Goal: Task Accomplishment & Management: Use online tool/utility

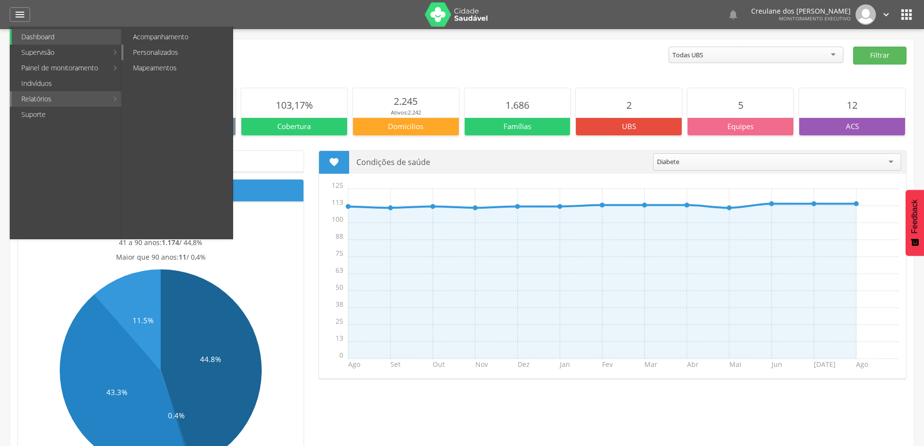
click at [162, 50] on link "Personalizados" at bounding box center [177, 53] width 109 height 16
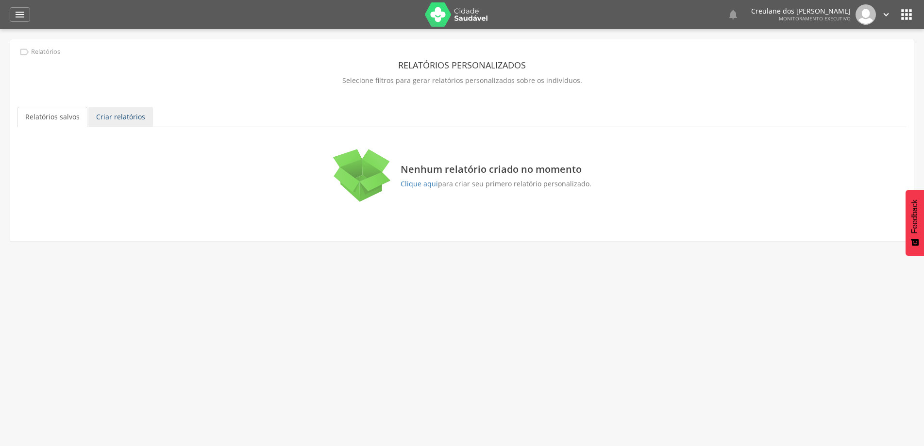
click at [124, 116] on link "Criar relatórios" at bounding box center [120, 117] width 65 height 20
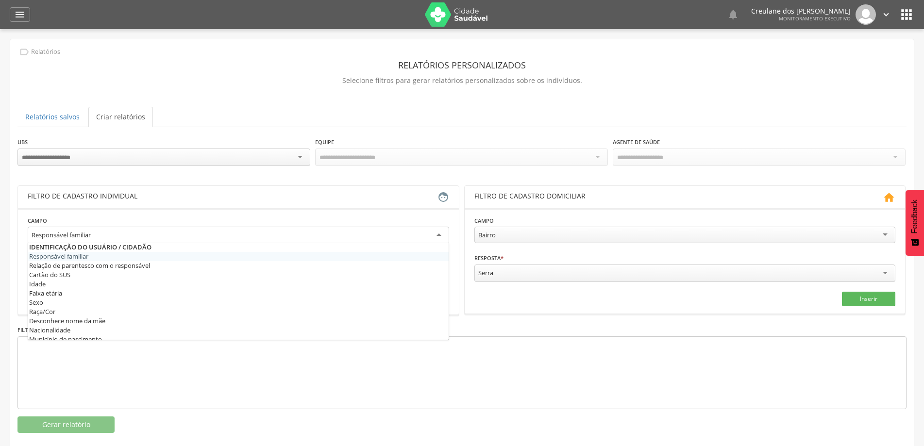
click at [440, 235] on div "Responsável familiar" at bounding box center [238, 235] width 421 height 17
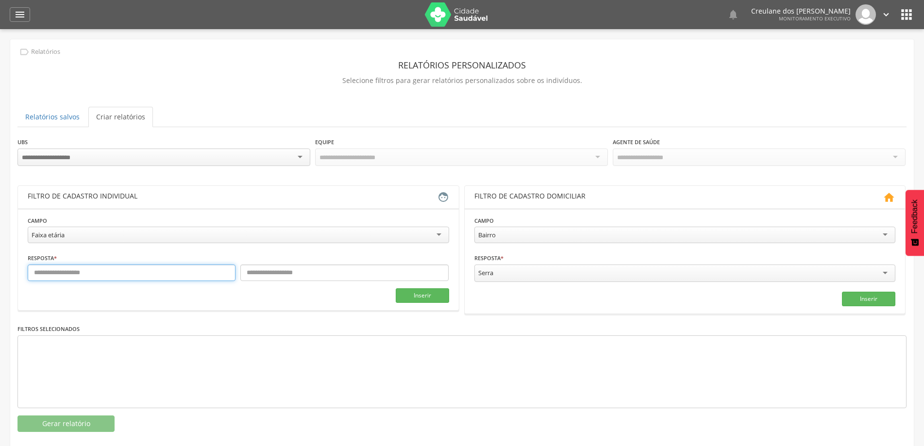
click at [175, 268] on input "text" at bounding box center [132, 273] width 208 height 17
type input "*"
click at [259, 270] on input "text" at bounding box center [344, 273] width 208 height 17
type input "*"
click at [424, 290] on button "Inserir" at bounding box center [422, 295] width 53 height 15
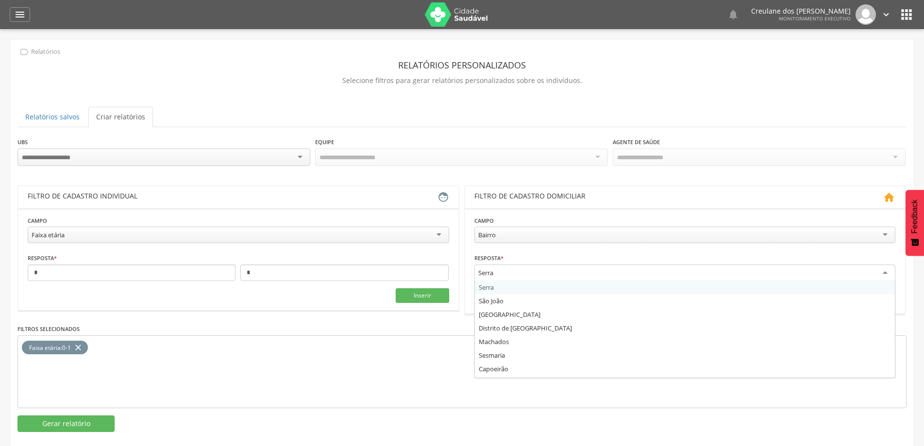
click at [885, 271] on div "Serra" at bounding box center [684, 273] width 421 height 17
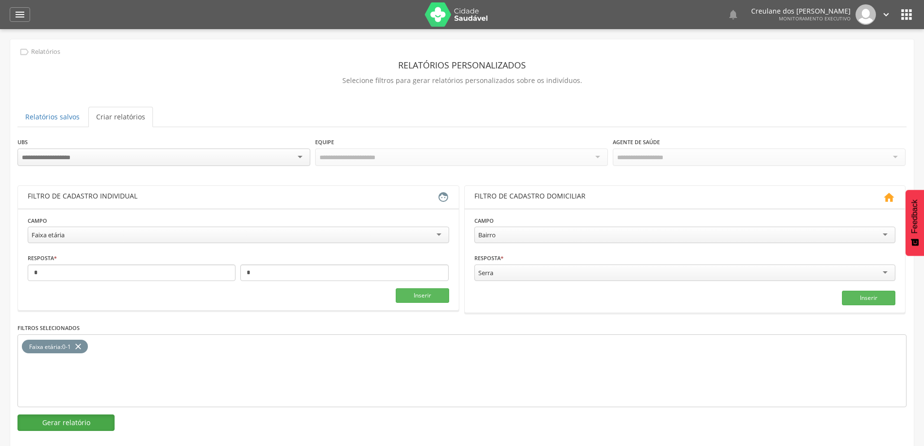
click at [97, 424] on button "Gerar relatório" at bounding box center [65, 423] width 97 height 17
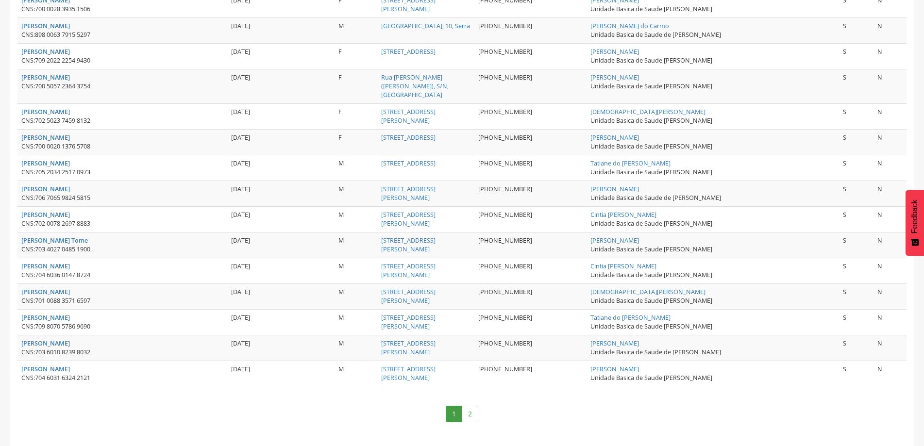
scroll to position [1300, 0]
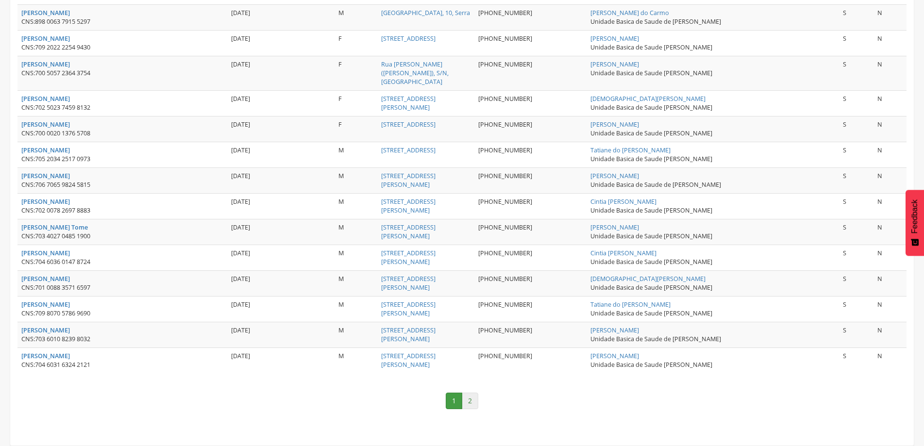
click at [471, 403] on link "2" at bounding box center [470, 401] width 17 height 17
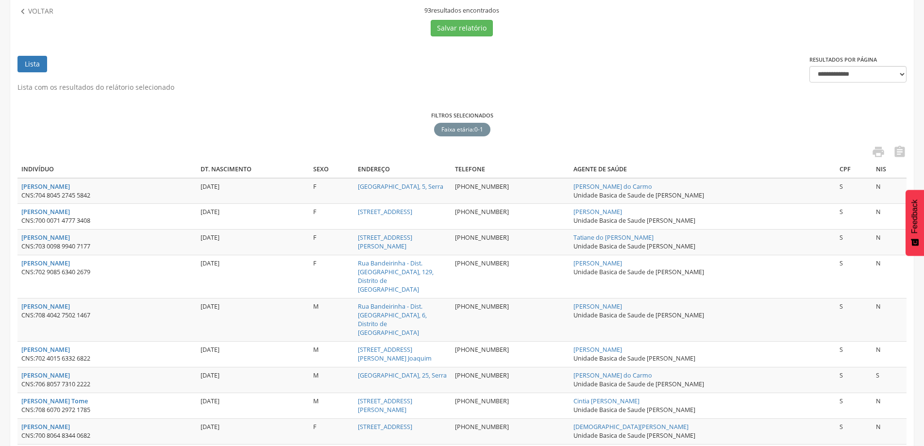
scroll to position [25, 0]
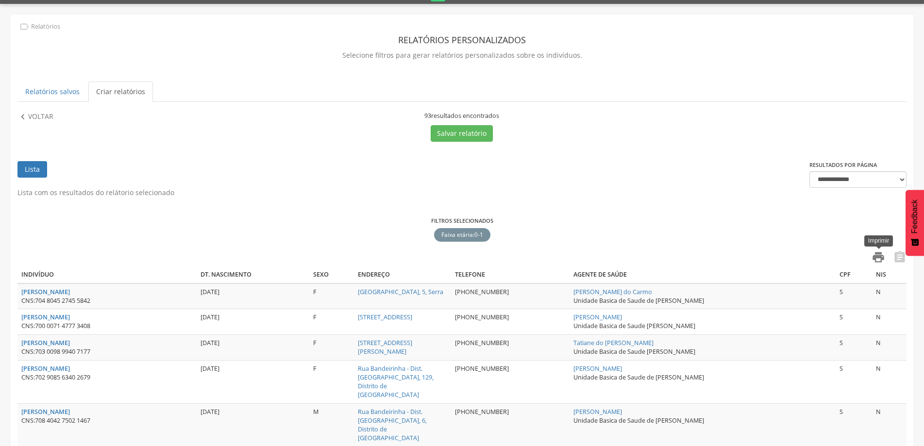
click at [878, 258] on icon "" at bounding box center [879, 258] width 14 height 14
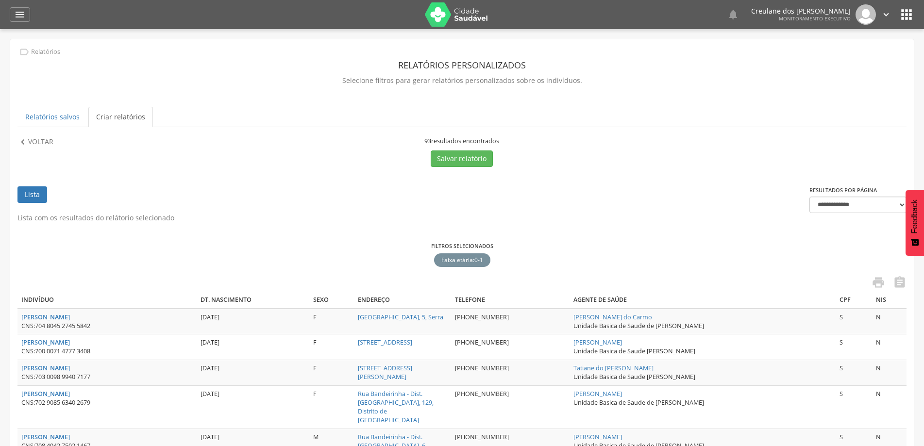
click at [831, 17] on span "Monitoramento Executivo" at bounding box center [815, 18] width 72 height 7
click at [885, 15] on icon "" at bounding box center [886, 14] width 11 height 11
click at [835, 53] on link "Sair" at bounding box center [852, 56] width 77 height 12
